Goal: Task Accomplishment & Management: Manage account settings

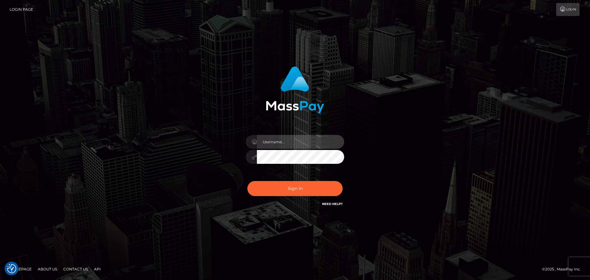
click at [309, 141] on input "text" at bounding box center [300, 142] width 87 height 14
type input "paul.billett"
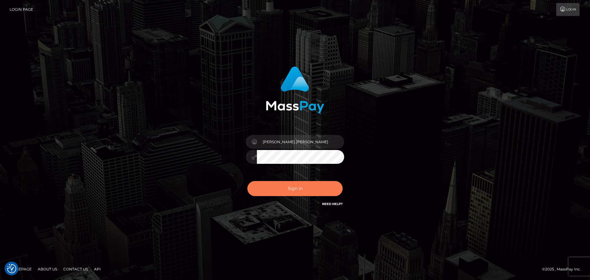
click at [294, 186] on button "Sign in" at bounding box center [294, 188] width 95 height 15
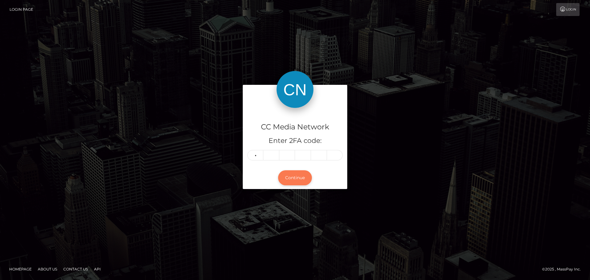
type input "1"
type input "0"
type input "3"
type input "8"
type input "7"
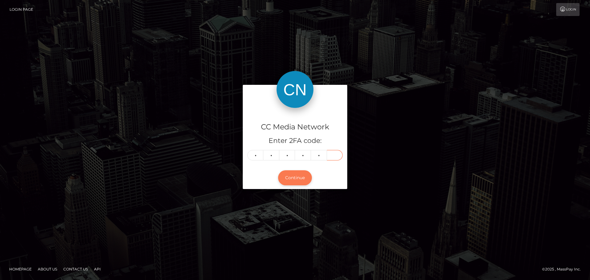
type input "6"
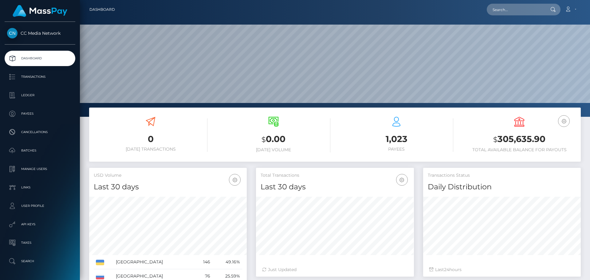
scroll to position [109, 158]
